Goal: Task Accomplishment & Management: Use online tool/utility

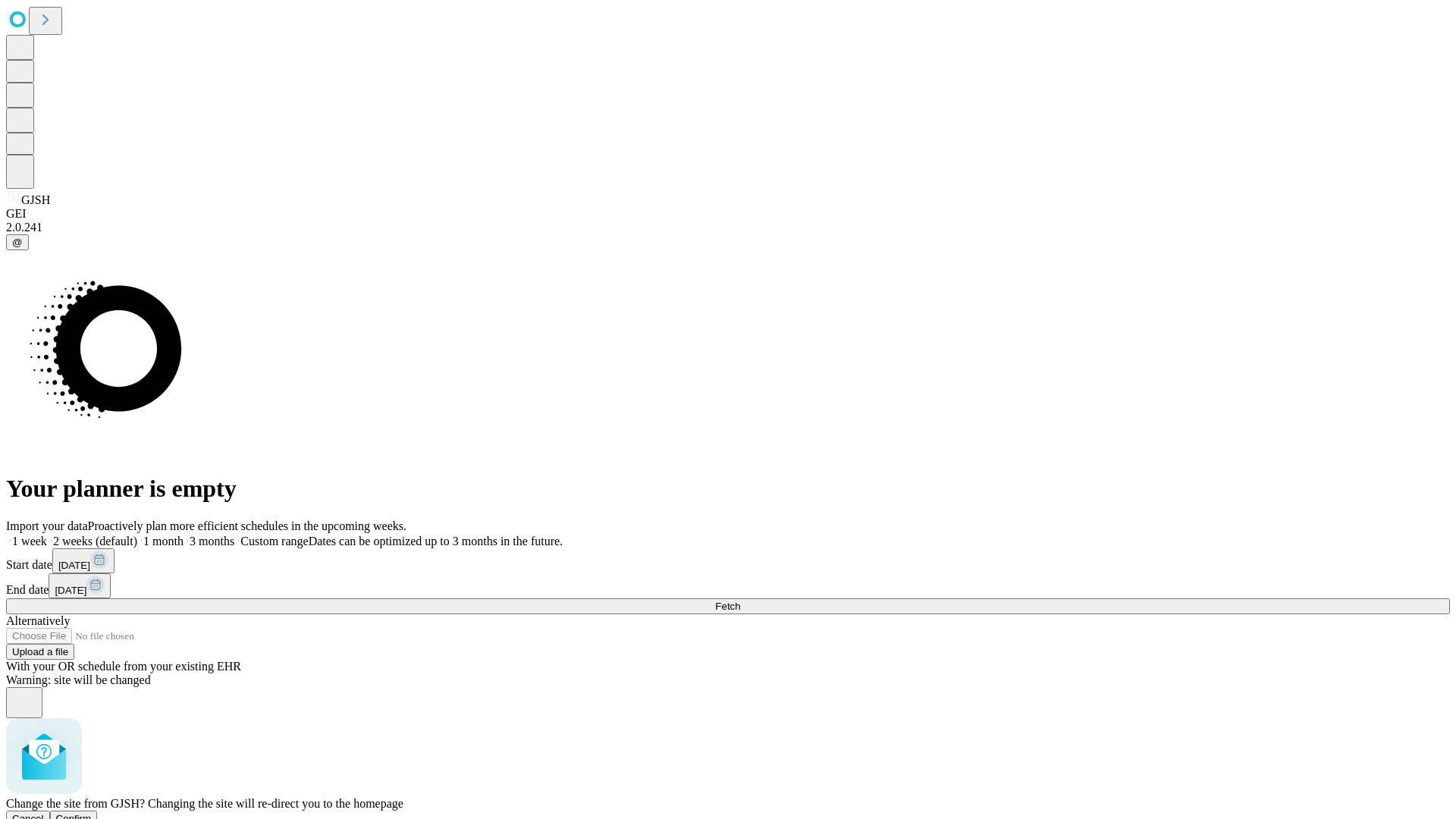
click at [92, 813] on span "Confirm" at bounding box center [73, 818] width 35 height 11
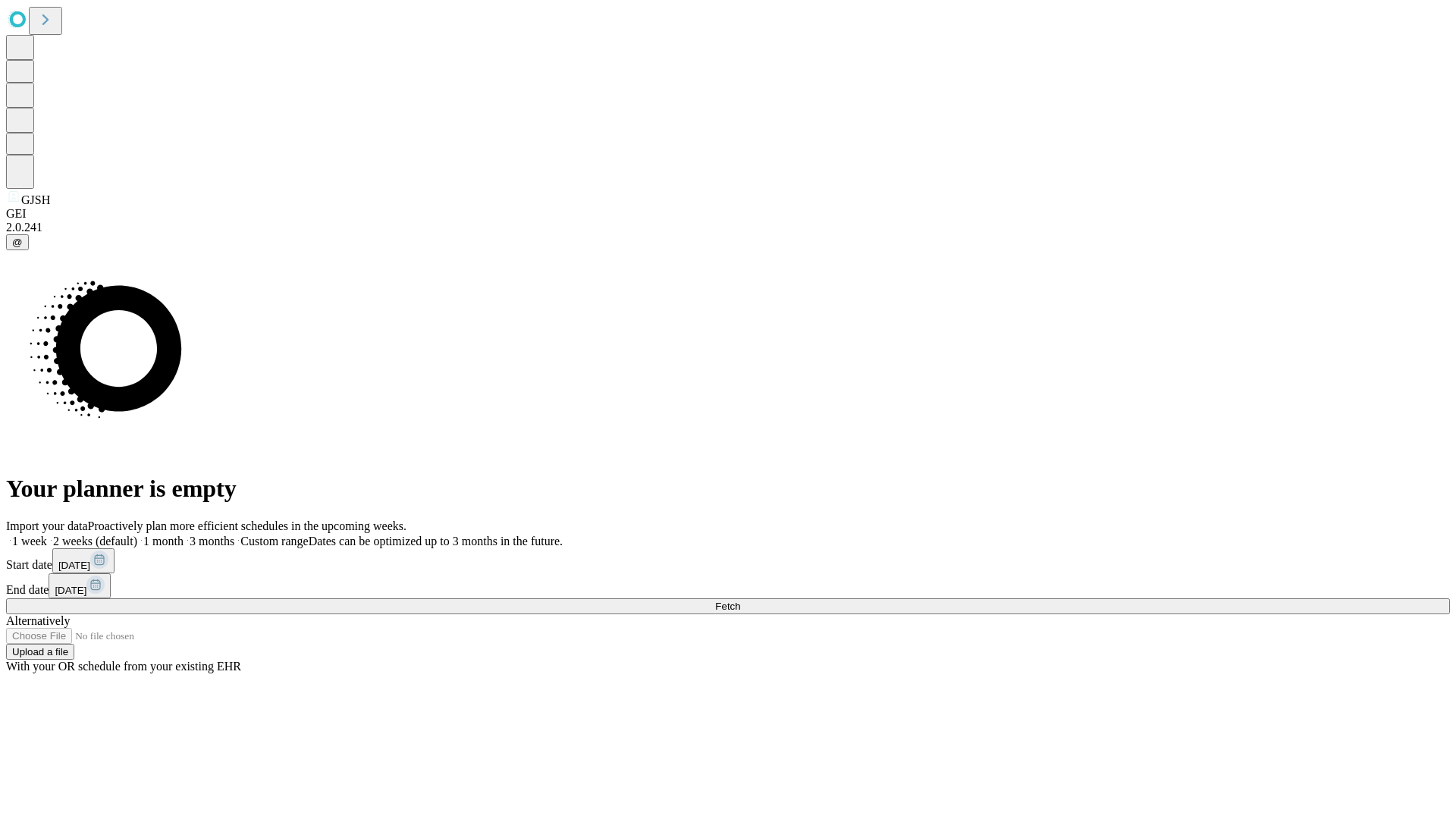
click at [184, 535] on label "1 month" at bounding box center [160, 541] width 46 height 13
click at [741, 601] on span "Fetch" at bounding box center [728, 606] width 25 height 11
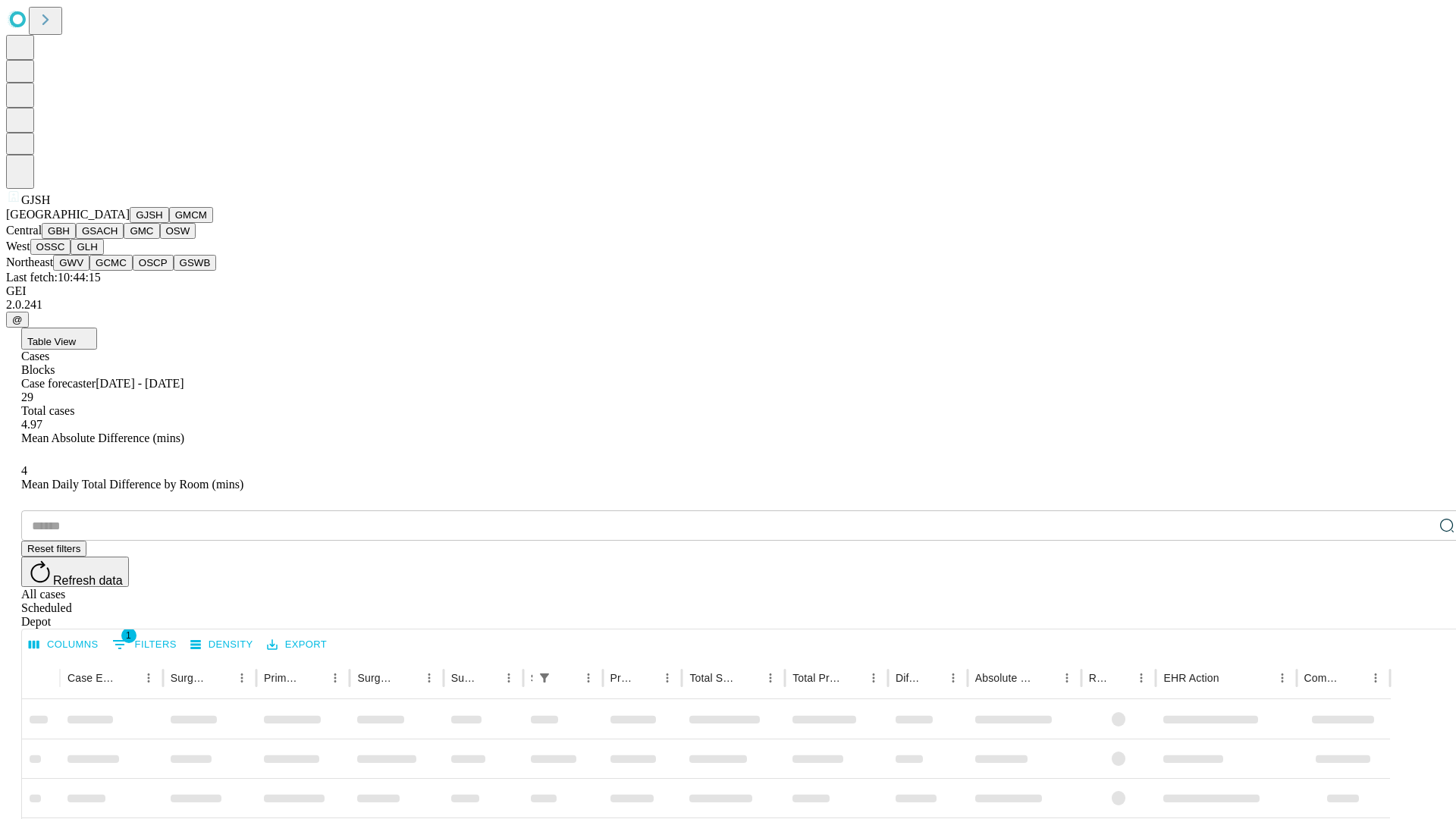
click at [169, 223] on button "GMCM" at bounding box center [191, 215] width 44 height 16
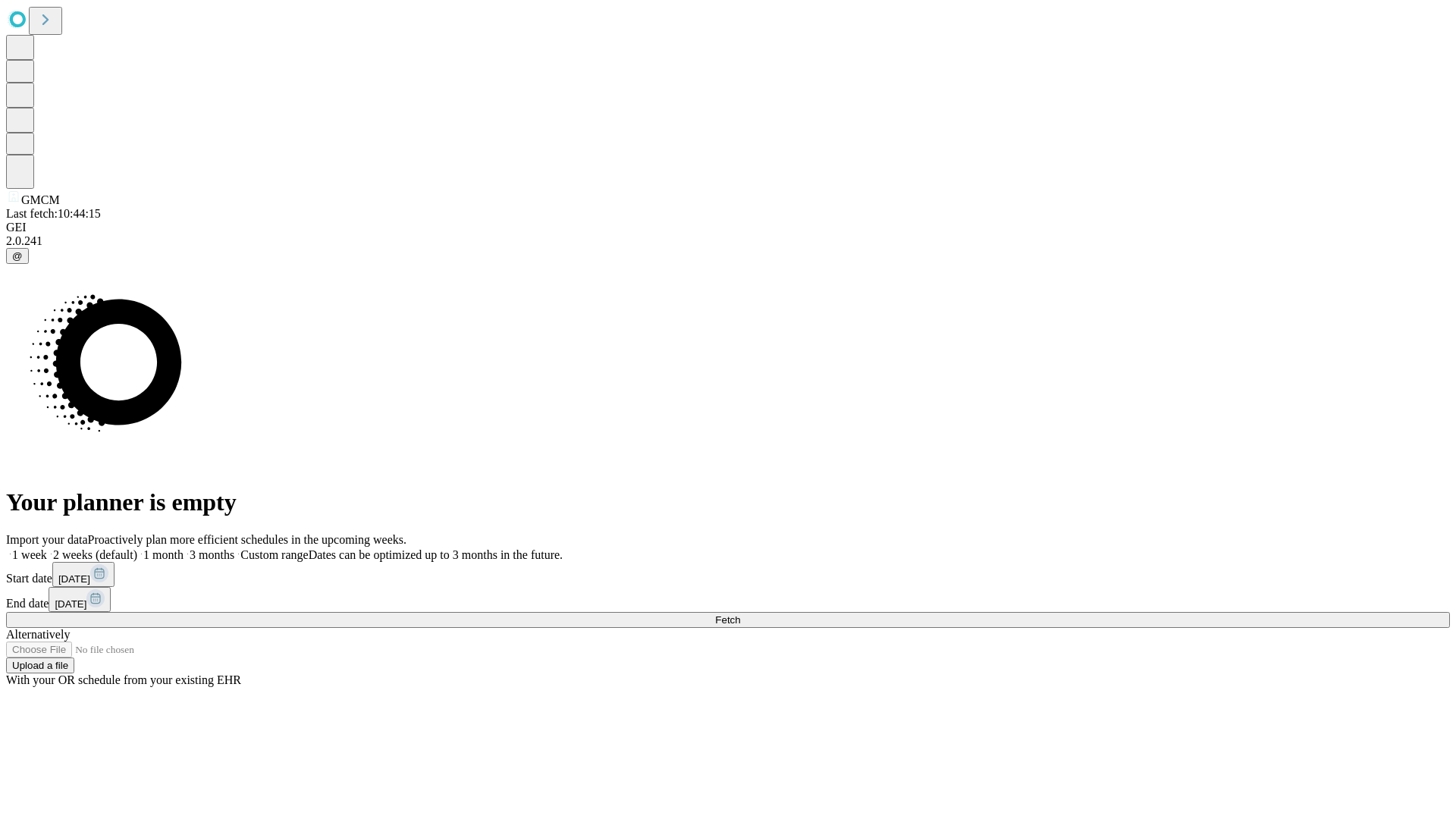
click at [184, 548] on label "1 month" at bounding box center [160, 554] width 46 height 13
click at [741, 614] on span "Fetch" at bounding box center [728, 620] width 25 height 11
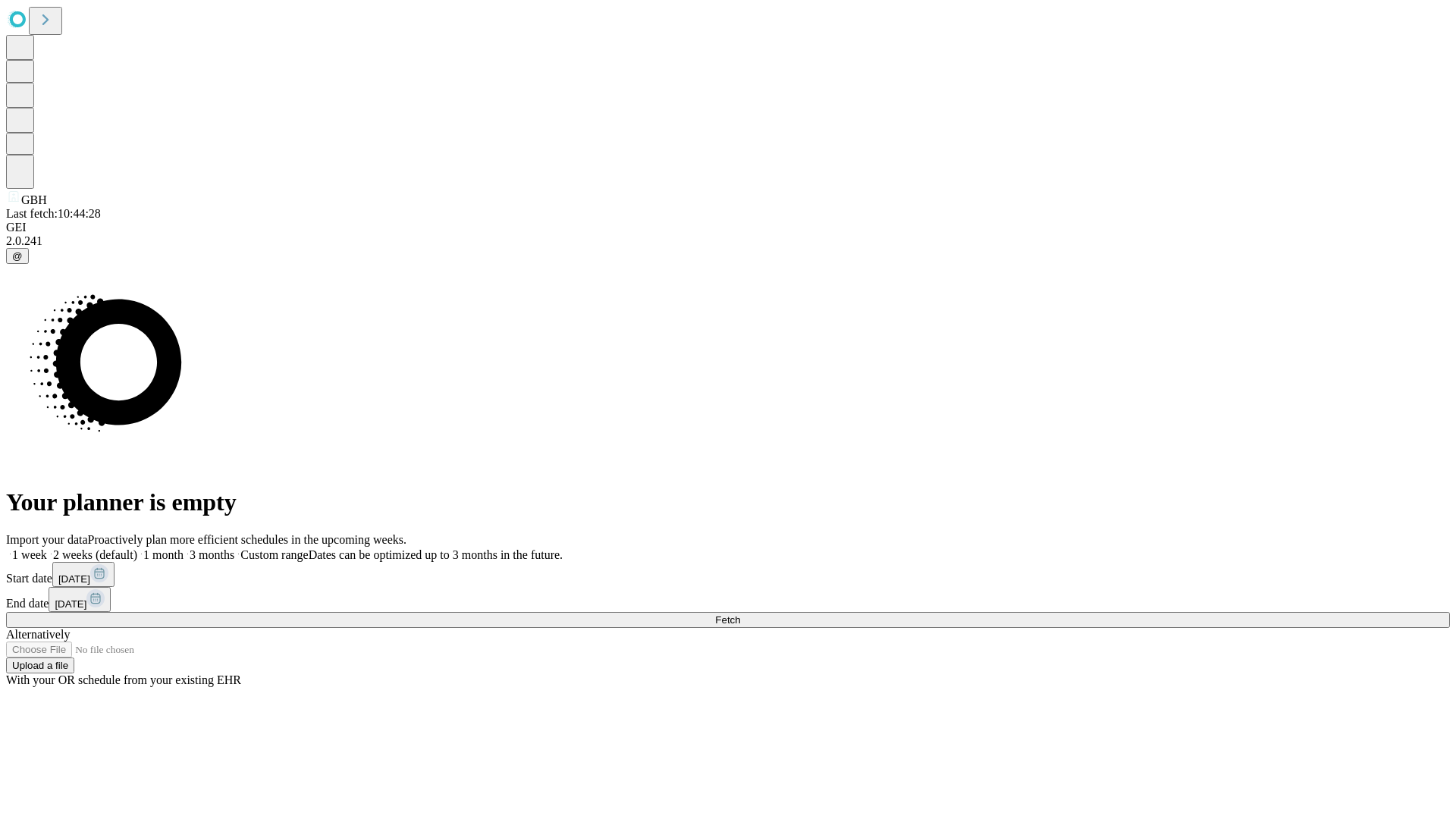
click at [184, 548] on label "1 month" at bounding box center [160, 554] width 46 height 13
click at [741, 614] on span "Fetch" at bounding box center [728, 620] width 25 height 11
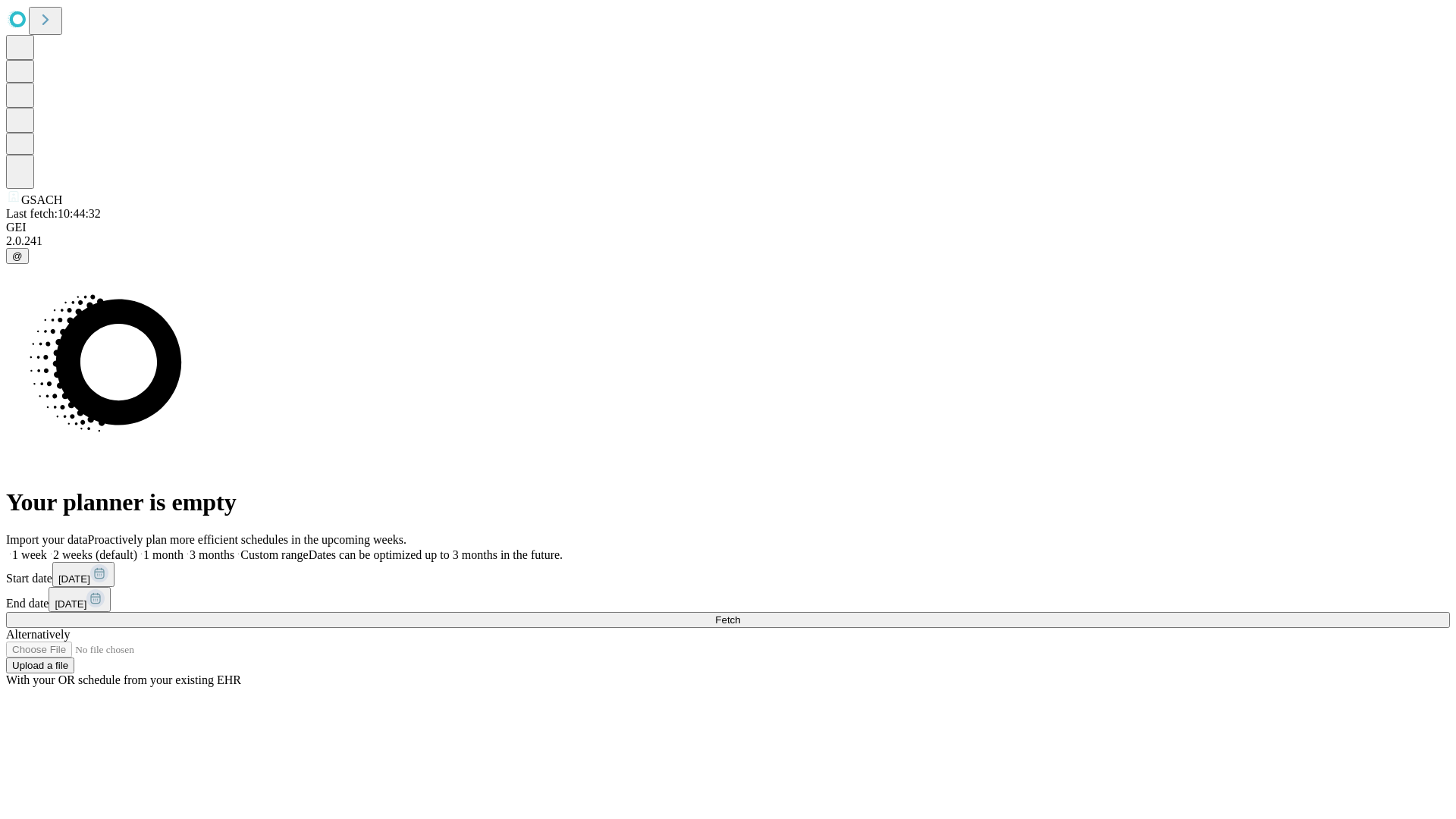
click at [184, 548] on label "1 month" at bounding box center [160, 554] width 46 height 13
click at [741, 614] on span "Fetch" at bounding box center [728, 620] width 25 height 11
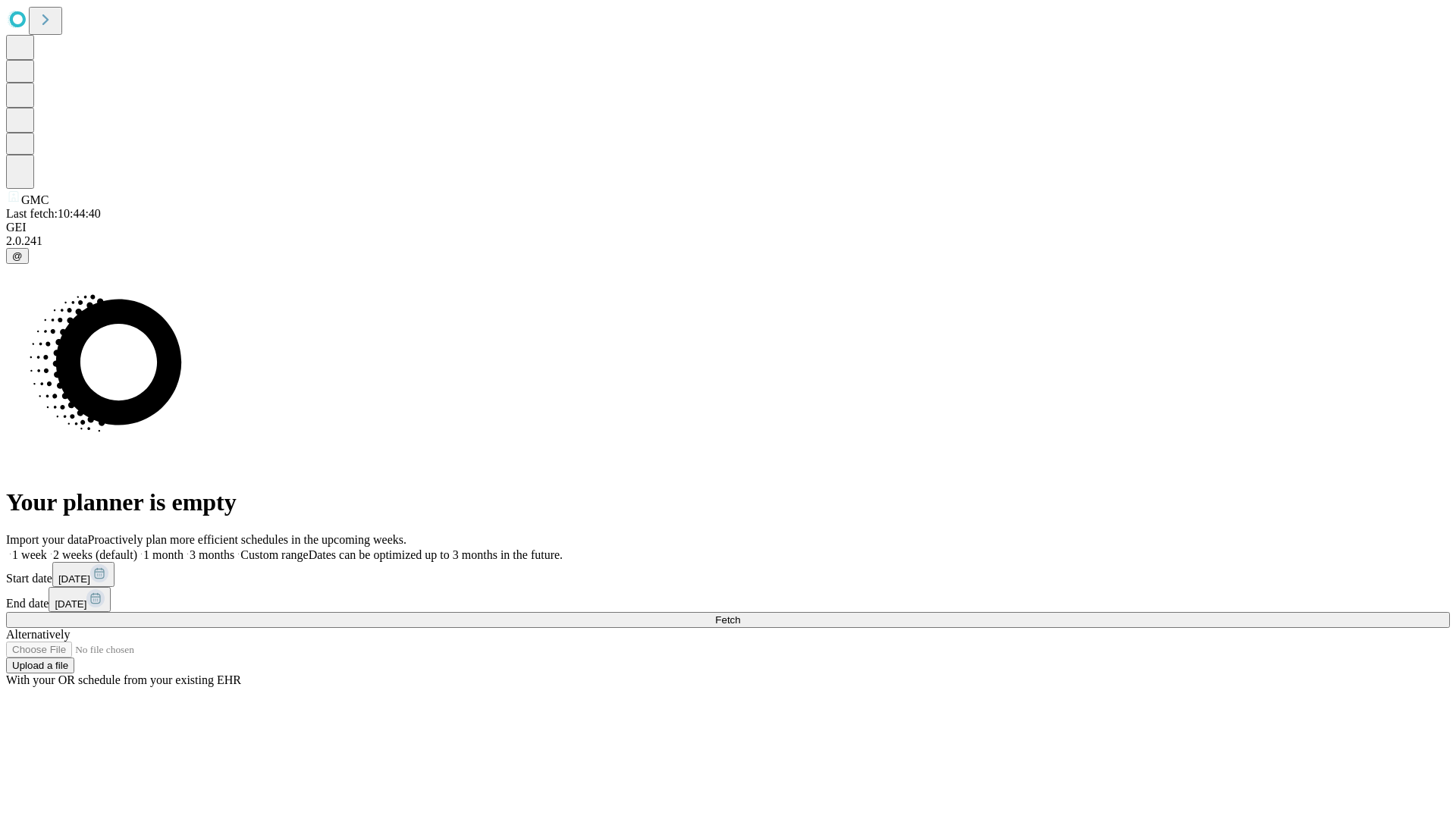
click at [184, 548] on label "1 month" at bounding box center [160, 554] width 46 height 13
click at [741, 614] on span "Fetch" at bounding box center [728, 620] width 25 height 11
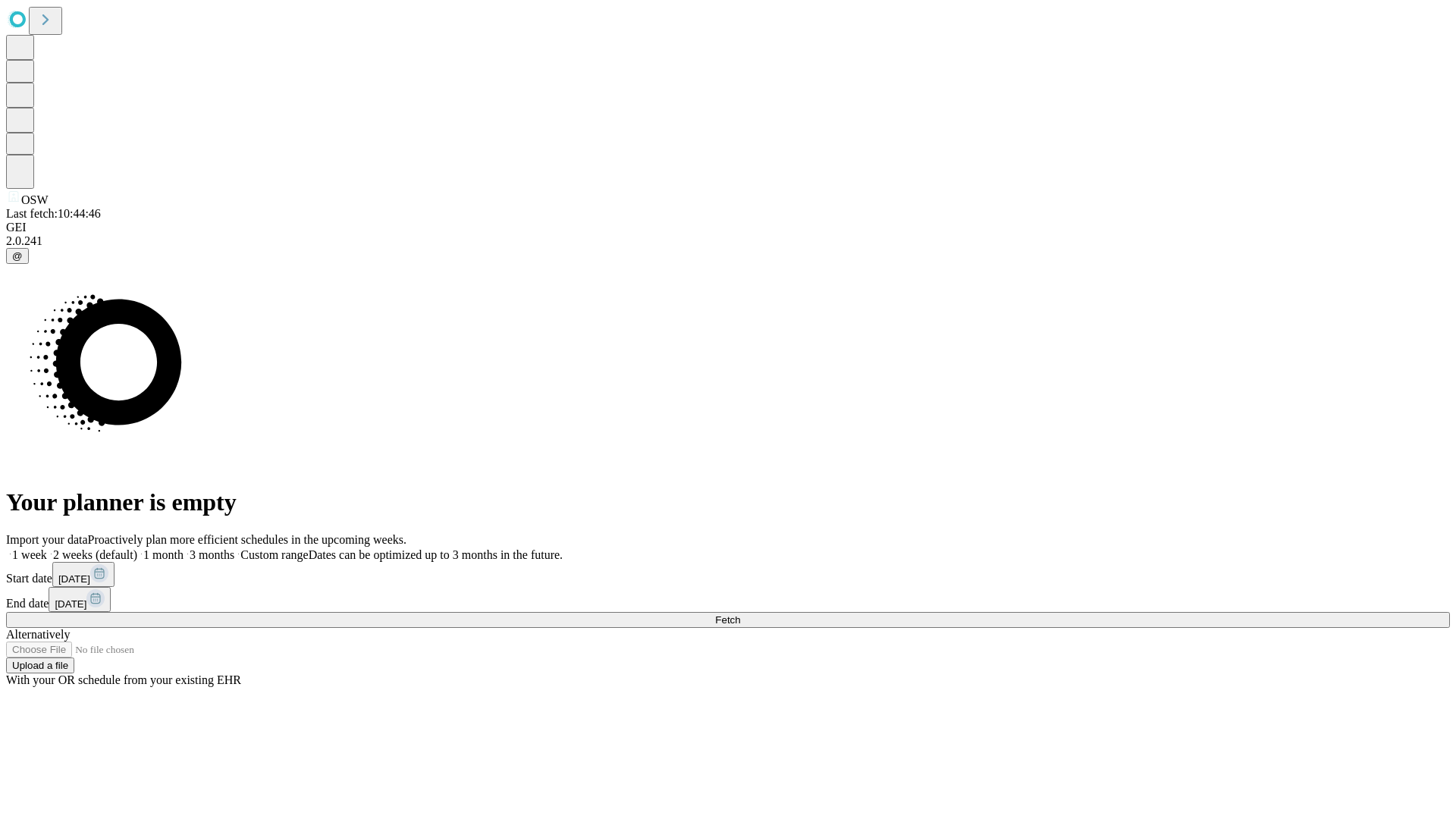
click at [184, 548] on label "1 month" at bounding box center [160, 554] width 46 height 13
click at [741, 614] on span "Fetch" at bounding box center [728, 620] width 25 height 11
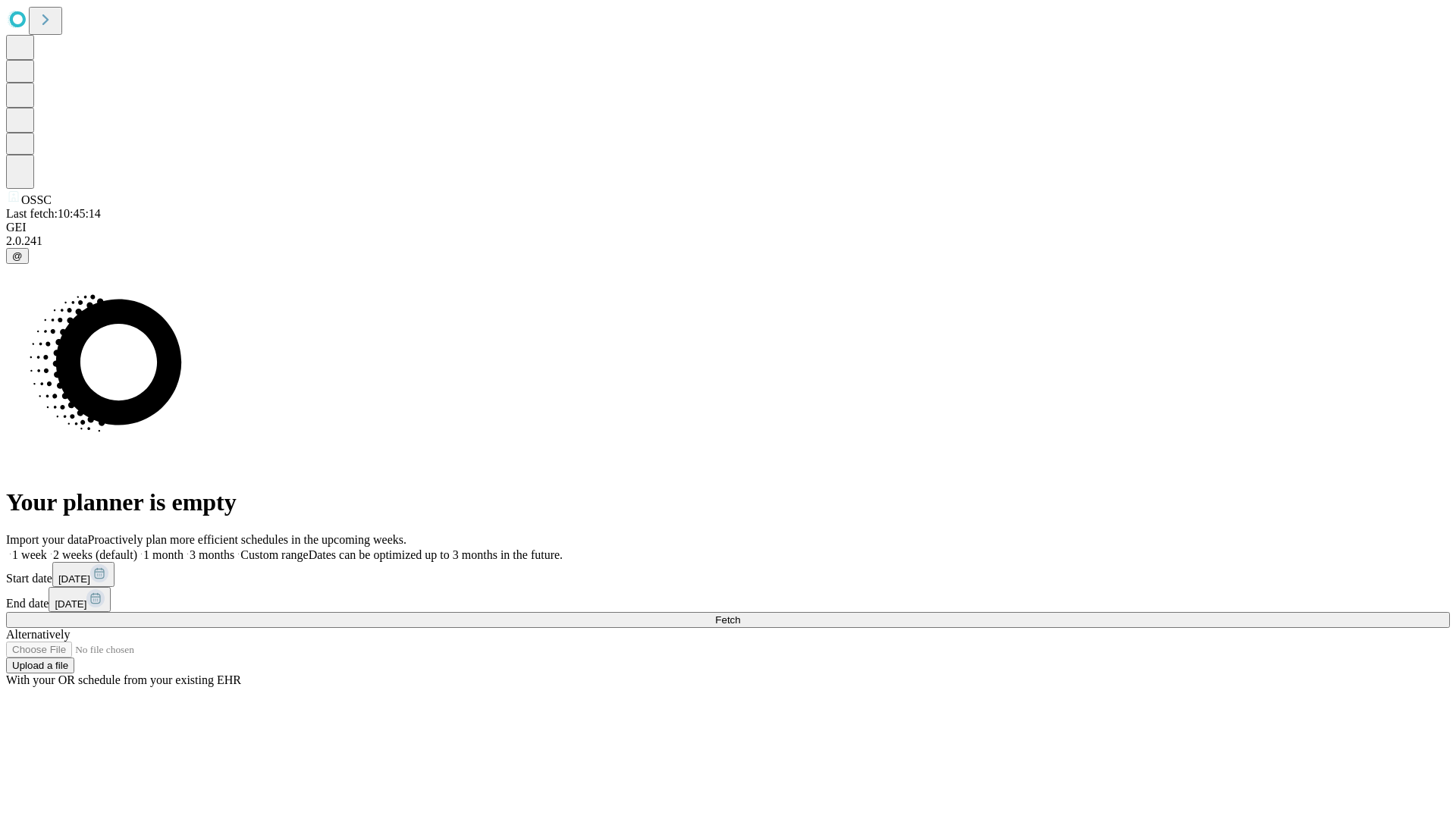
click at [184, 548] on label "1 month" at bounding box center [160, 554] width 46 height 13
click at [741, 614] on span "Fetch" at bounding box center [728, 620] width 25 height 11
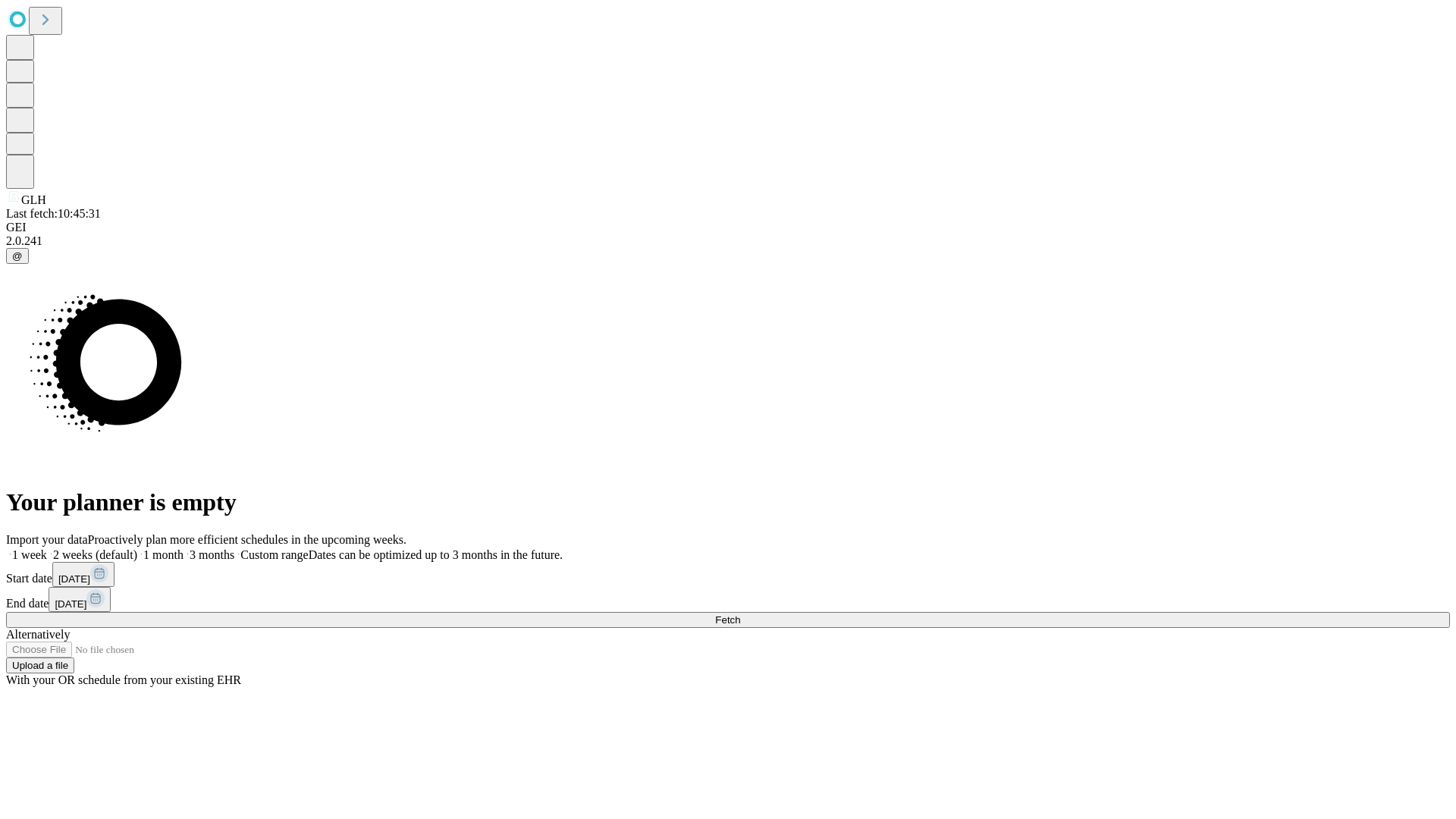
click at [184, 548] on label "1 month" at bounding box center [160, 554] width 46 height 13
click at [741, 614] on span "Fetch" at bounding box center [728, 620] width 25 height 11
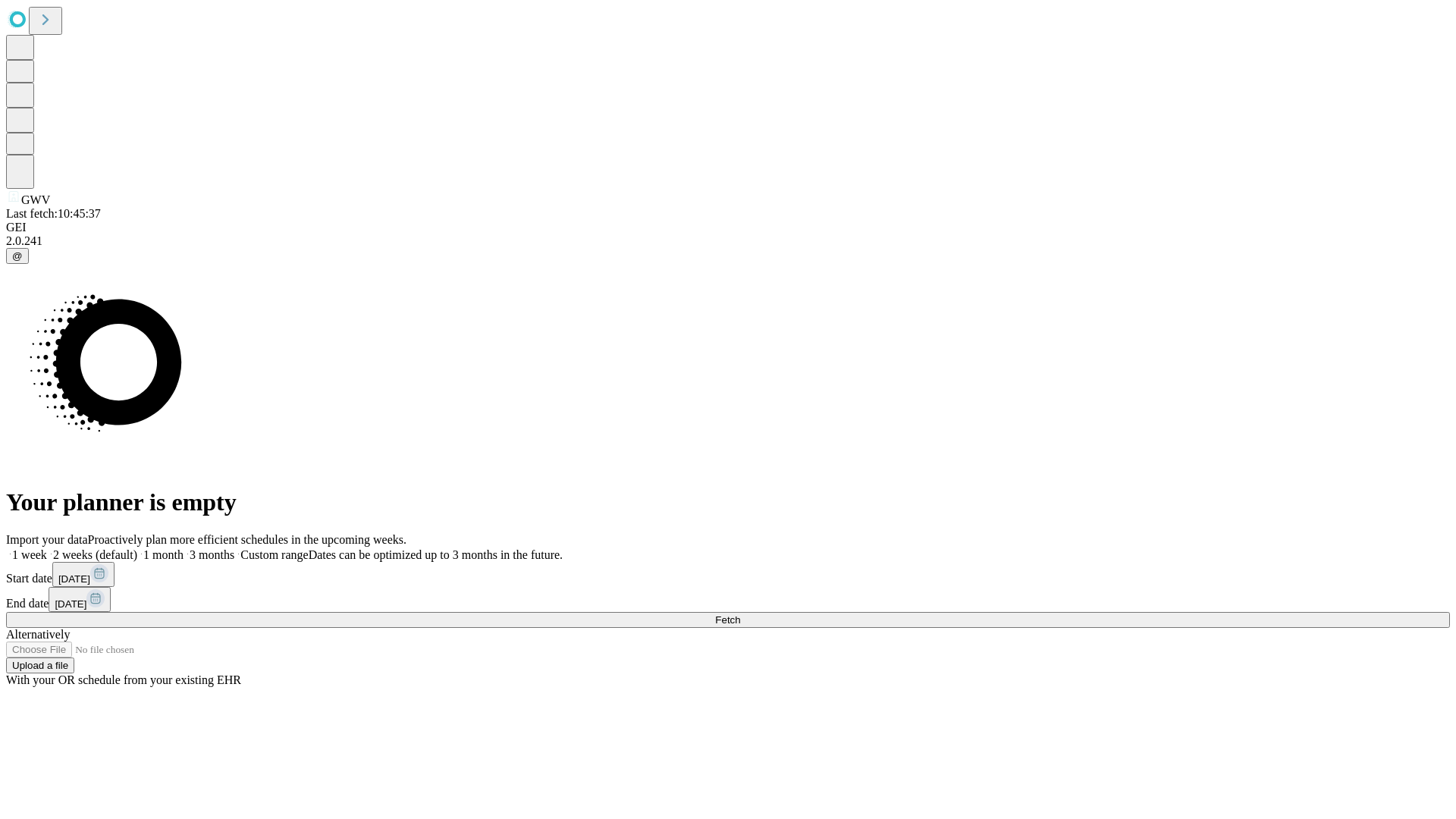
click at [741, 614] on span "Fetch" at bounding box center [728, 620] width 25 height 11
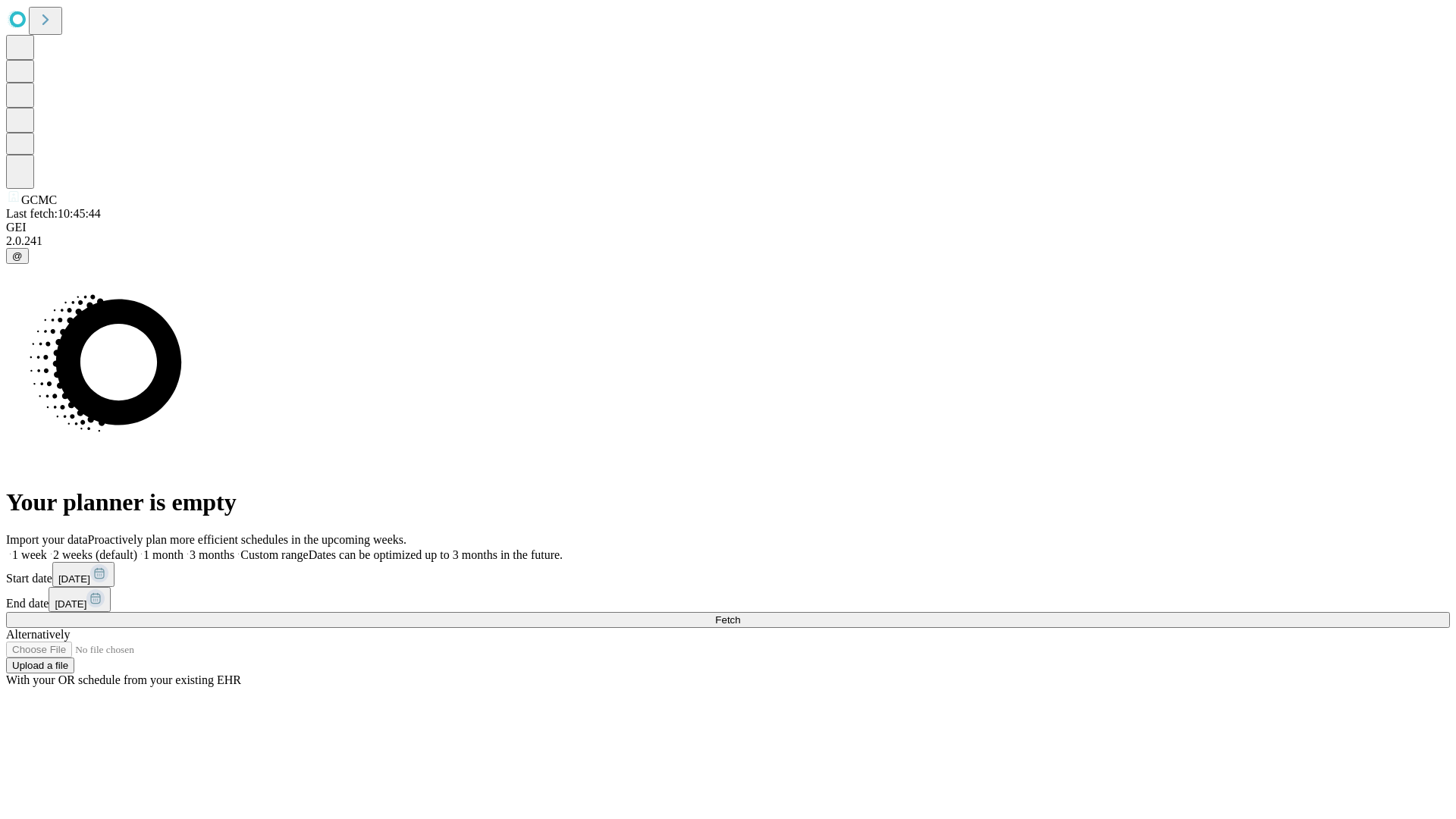
click at [184, 548] on label "1 month" at bounding box center [160, 554] width 46 height 13
click at [741, 614] on span "Fetch" at bounding box center [728, 620] width 25 height 11
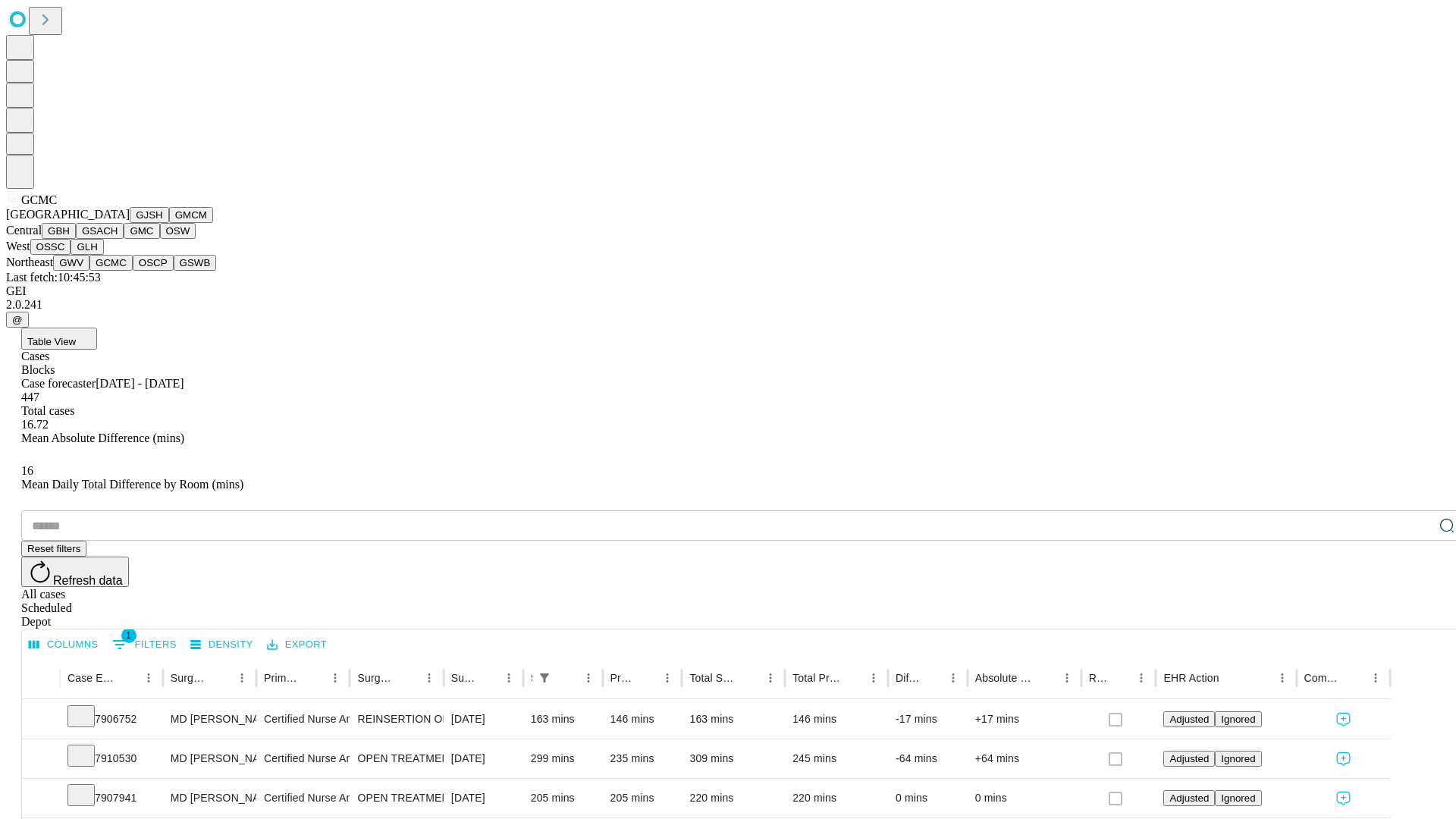
click at [133, 271] on button "OSCP" at bounding box center [153, 262] width 41 height 16
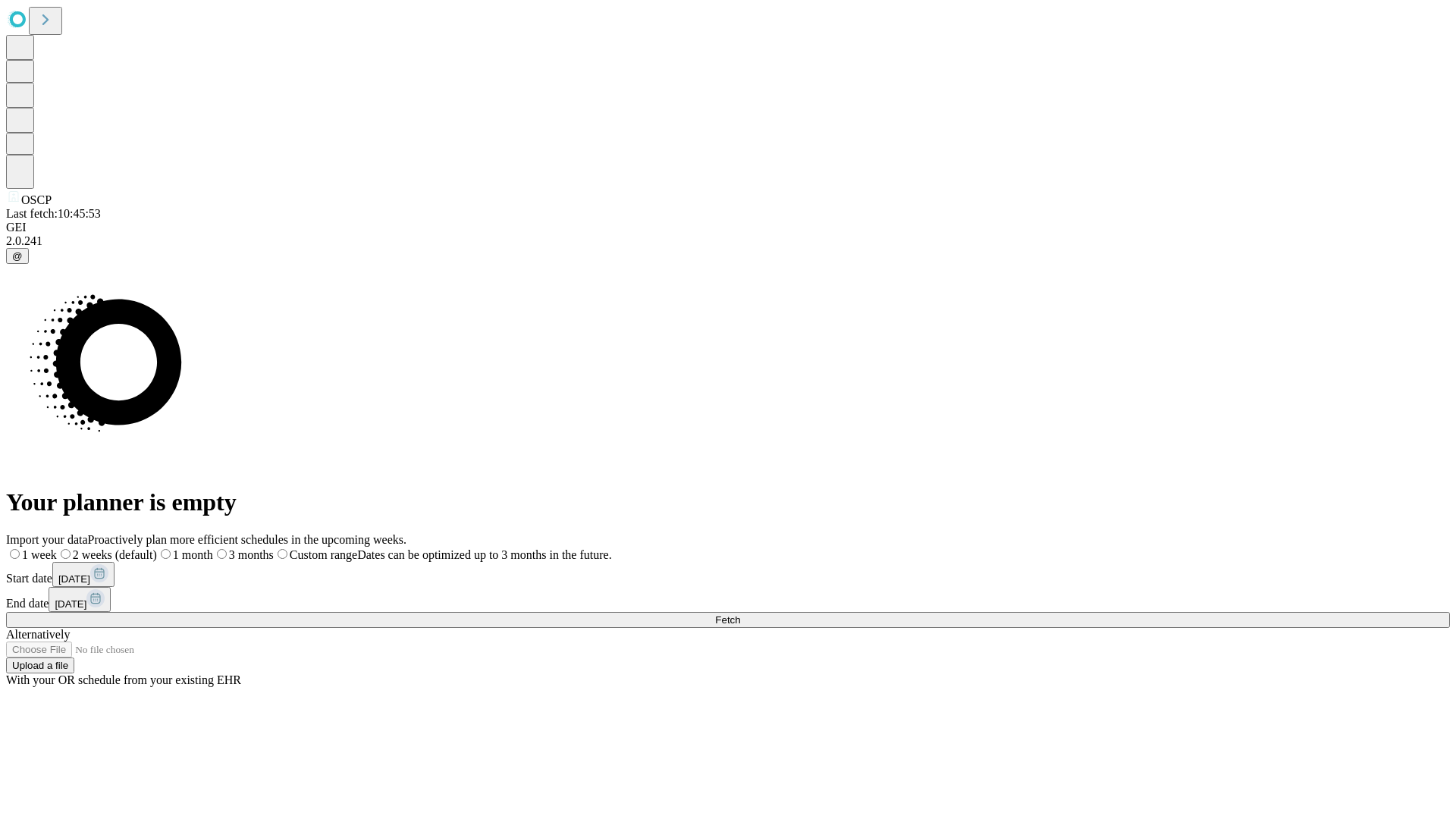
click at [213, 548] on label "1 month" at bounding box center [185, 554] width 56 height 13
click at [741, 614] on span "Fetch" at bounding box center [728, 620] width 25 height 11
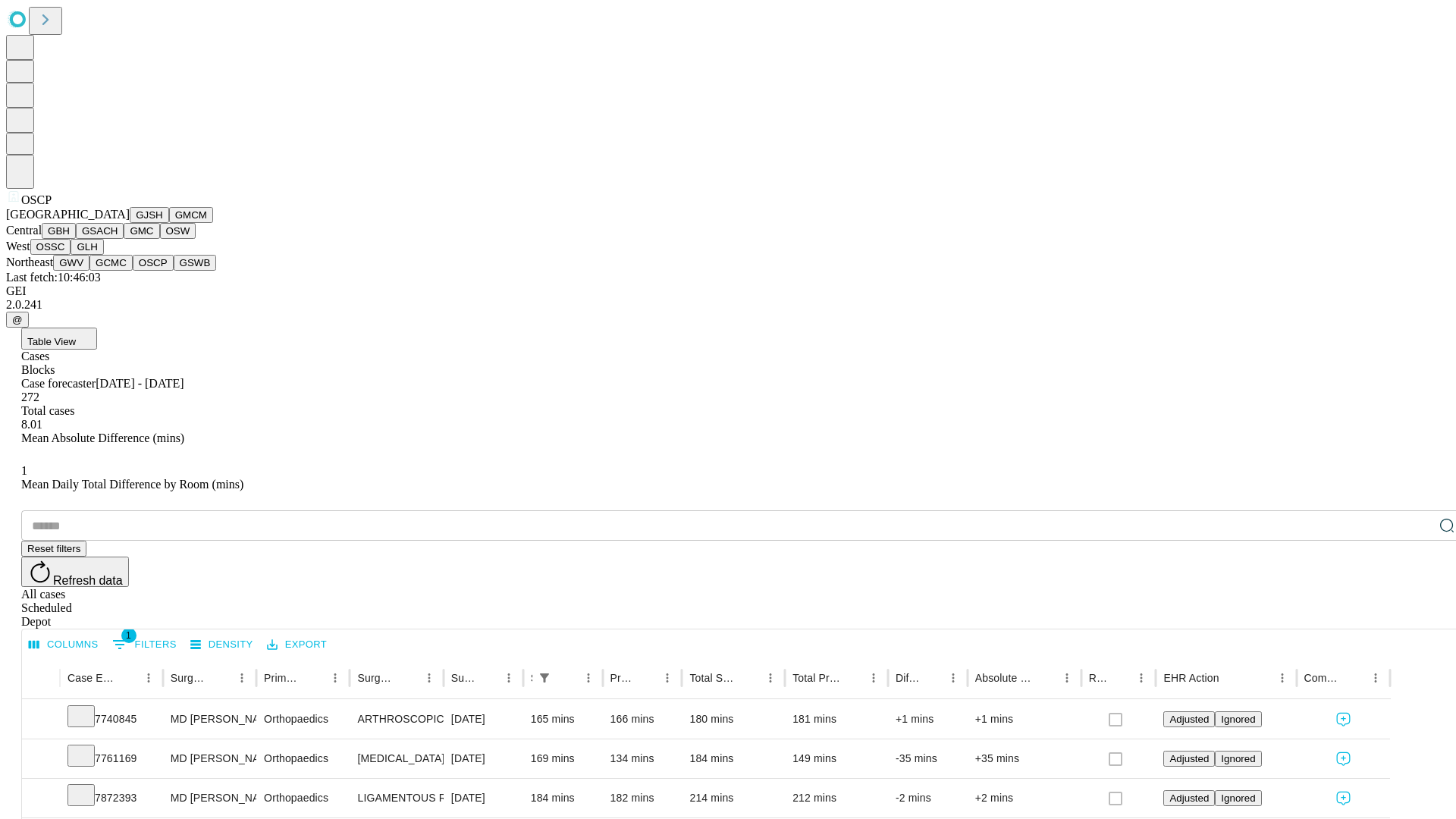
click at [174, 271] on button "GSWB" at bounding box center [195, 262] width 43 height 16
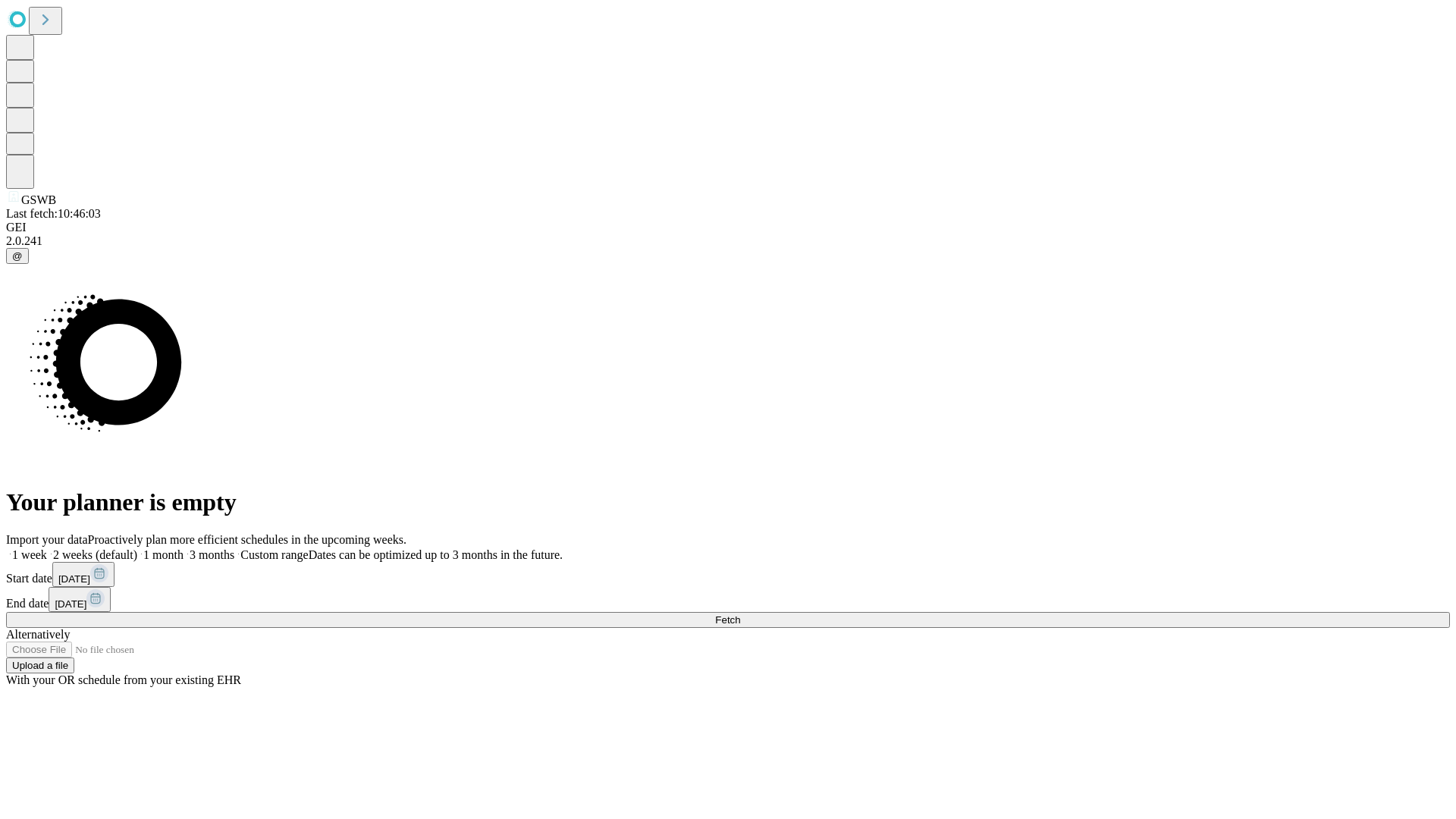
click at [184, 548] on label "1 month" at bounding box center [160, 554] width 46 height 13
click at [741, 614] on span "Fetch" at bounding box center [728, 620] width 25 height 11
